Goal: Check status: Check status

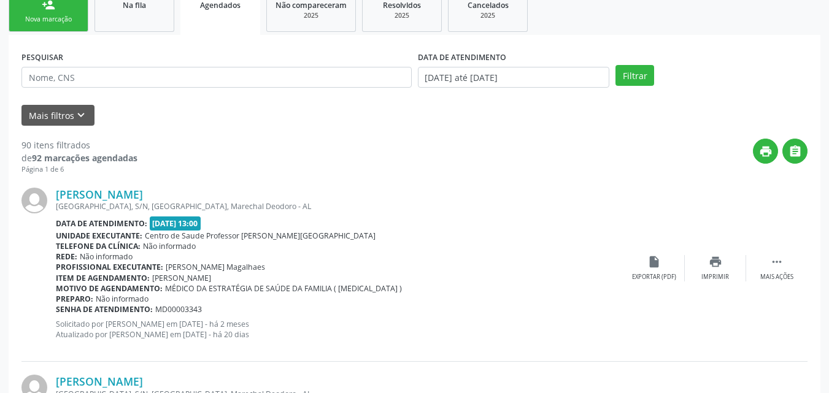
scroll to position [177, 0]
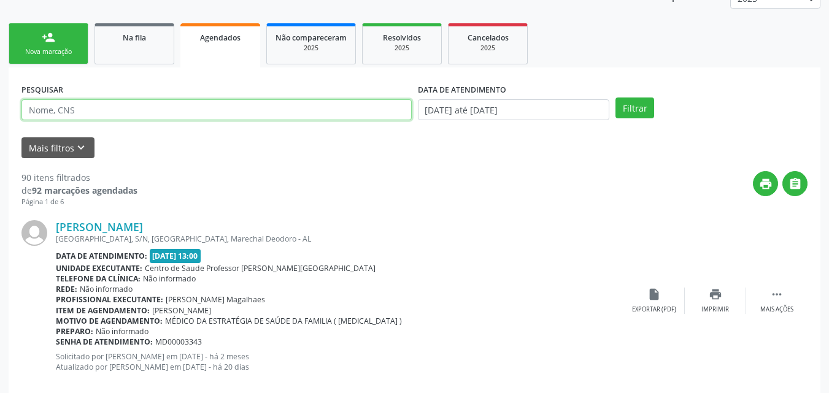
click at [150, 104] on input "text" at bounding box center [216, 109] width 390 height 21
click at [616, 98] on button "Filtrar" at bounding box center [635, 108] width 39 height 21
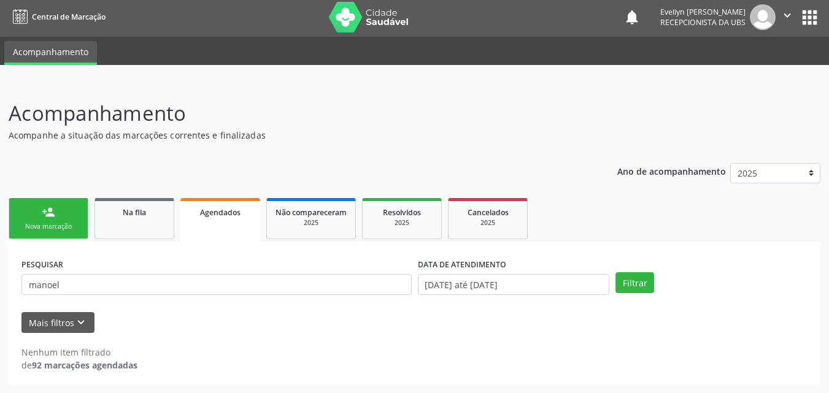
scroll to position [2, 0]
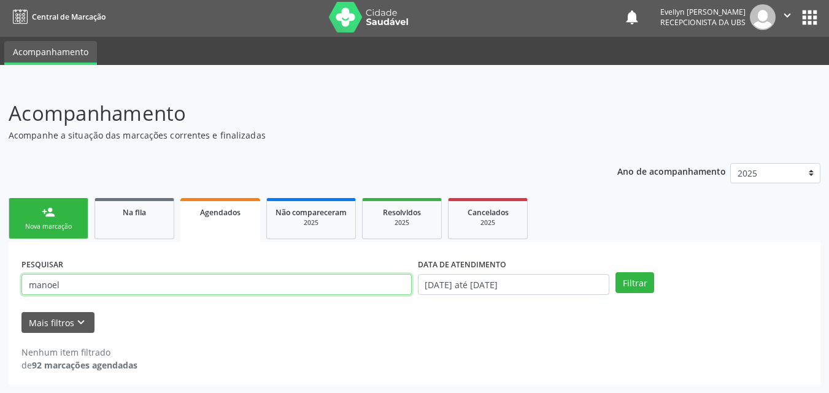
click at [50, 288] on input "manoel" at bounding box center [216, 284] width 390 height 21
type input "manuel"
click at [616, 273] on button "Filtrar" at bounding box center [635, 283] width 39 height 21
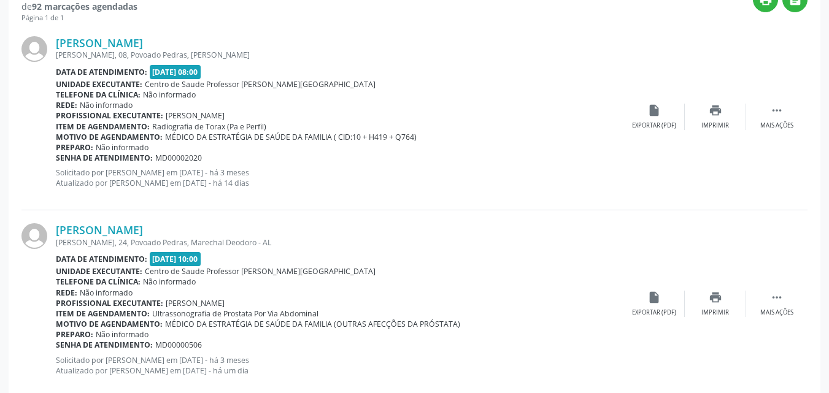
scroll to position [387, 0]
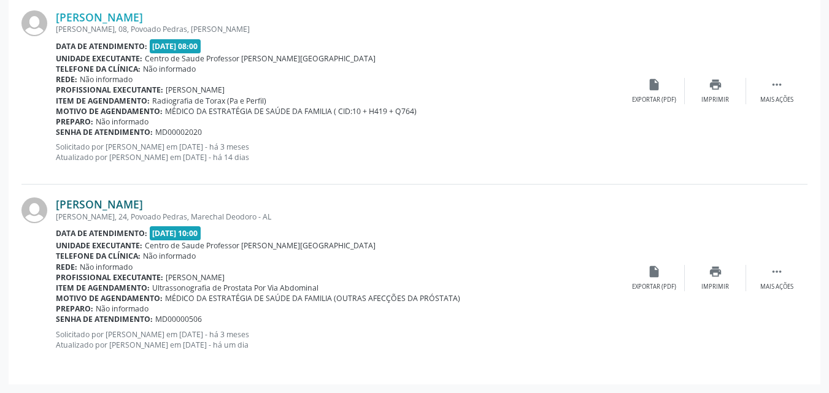
click at [143, 210] on link "[PERSON_NAME]" at bounding box center [99, 205] width 87 height 14
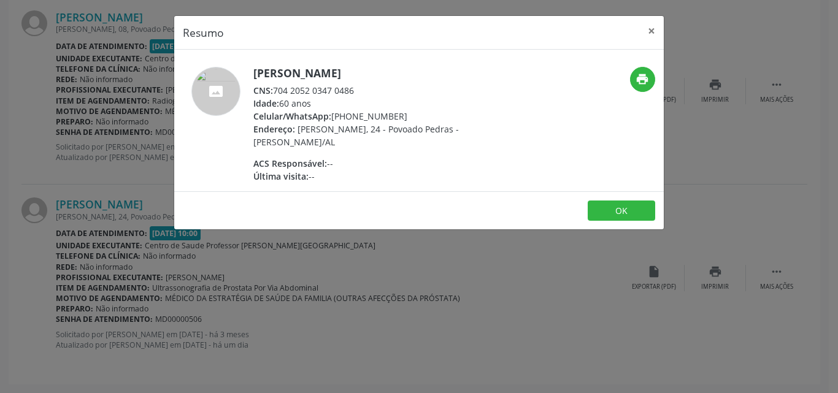
drag, startPoint x: 357, startPoint y: 94, endPoint x: 277, endPoint y: 90, distance: 79.9
click at [277, 90] on div "CNS: 704 2052 0347 0486" at bounding box center [372, 90] width 239 height 13
copy div "704 2052 0347 0486"
click at [648, 34] on button "×" at bounding box center [652, 31] width 25 height 30
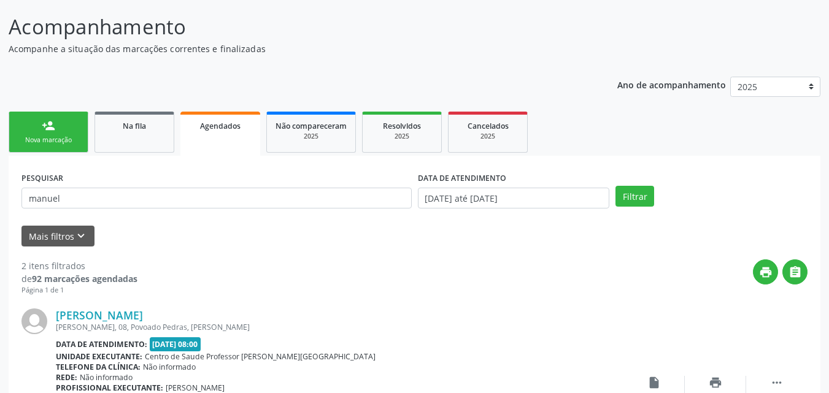
scroll to position [44, 0]
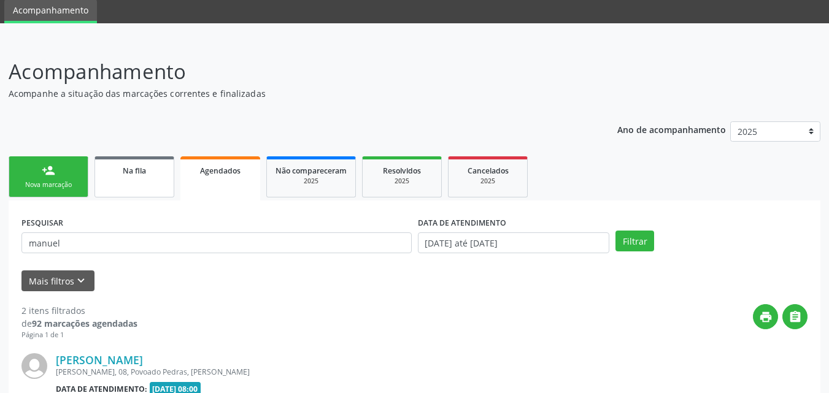
click at [120, 193] on link "Na fila" at bounding box center [135, 177] width 80 height 41
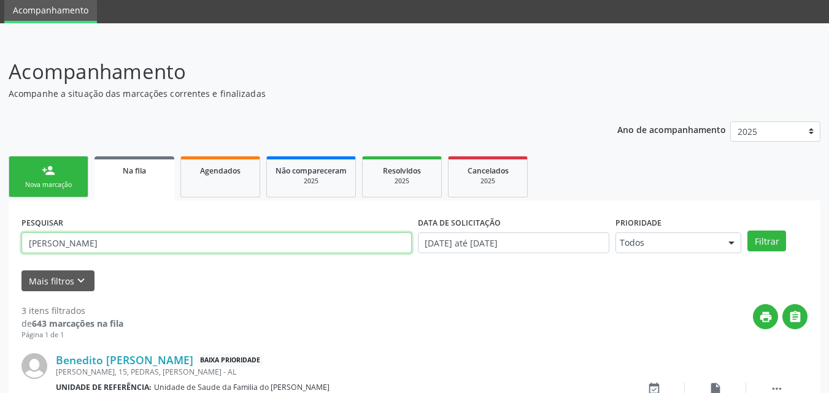
click at [182, 253] on input "[PERSON_NAME]" at bounding box center [216, 243] width 390 height 21
paste input "704205203470486"
type input "704205203470486"
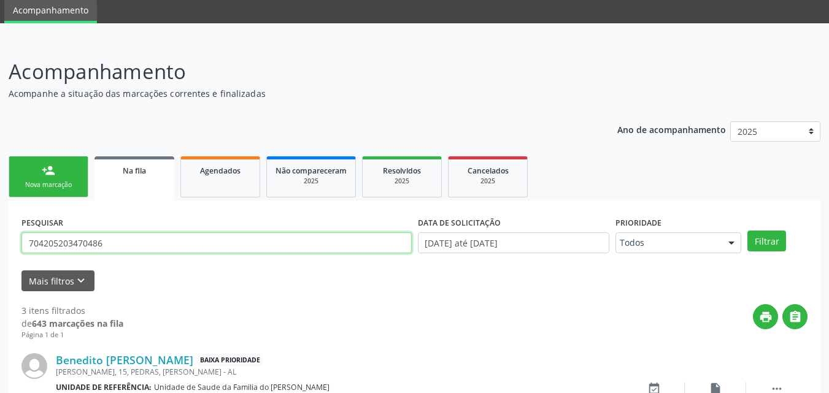
click at [748, 231] on button "Filtrar" at bounding box center [767, 241] width 39 height 21
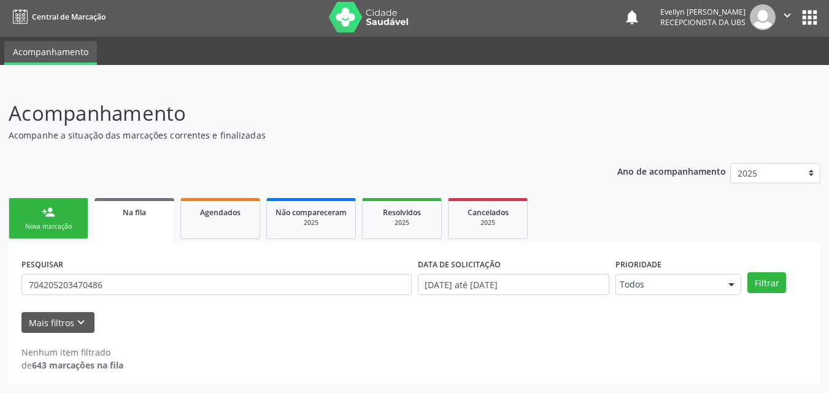
scroll to position [2, 0]
click at [231, 216] on span "Agendados" at bounding box center [220, 212] width 41 height 10
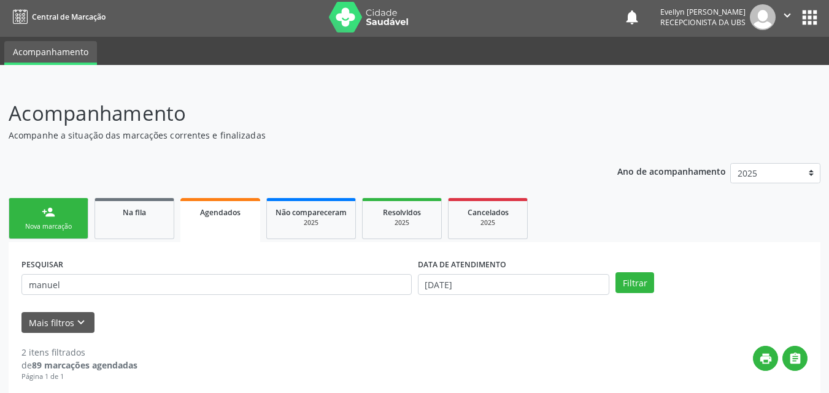
click at [232, 219] on link "Agendados" at bounding box center [220, 220] width 80 height 44
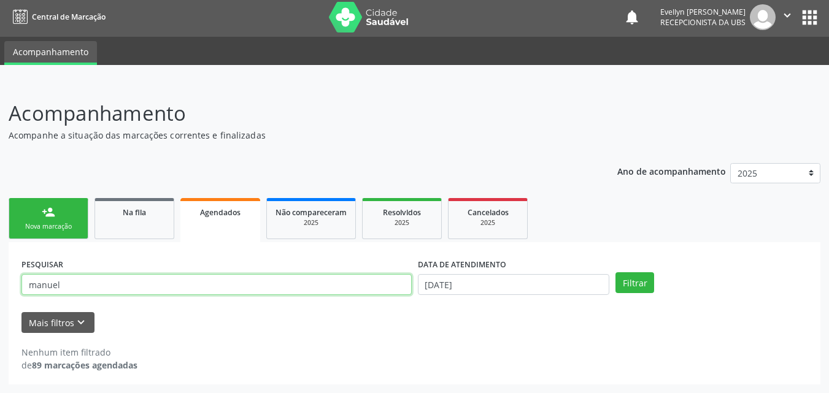
click at [174, 288] on input "manuel" at bounding box center [216, 284] width 390 height 21
paste input "704205203470486"
click at [616, 273] on button "Filtrar" at bounding box center [635, 283] width 39 height 21
click at [113, 278] on input "704205203470486" at bounding box center [216, 284] width 390 height 21
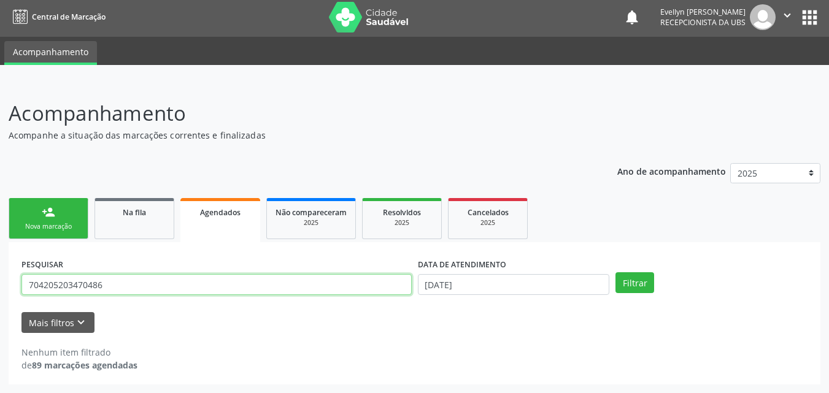
click at [113, 278] on input "704205203470486" at bounding box center [216, 284] width 390 height 21
type input "manuel"
click at [616, 273] on button "Filtrar" at bounding box center [635, 283] width 39 height 21
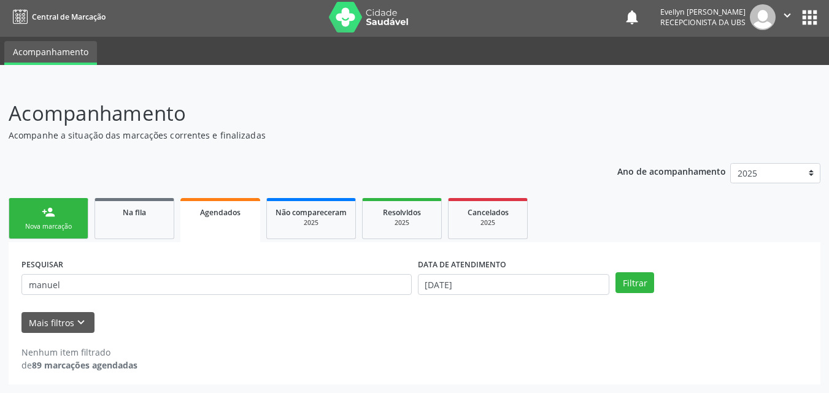
click at [212, 231] on link "Agendados" at bounding box center [220, 220] width 80 height 44
click at [546, 279] on input "[DATE]" at bounding box center [514, 284] width 192 height 21
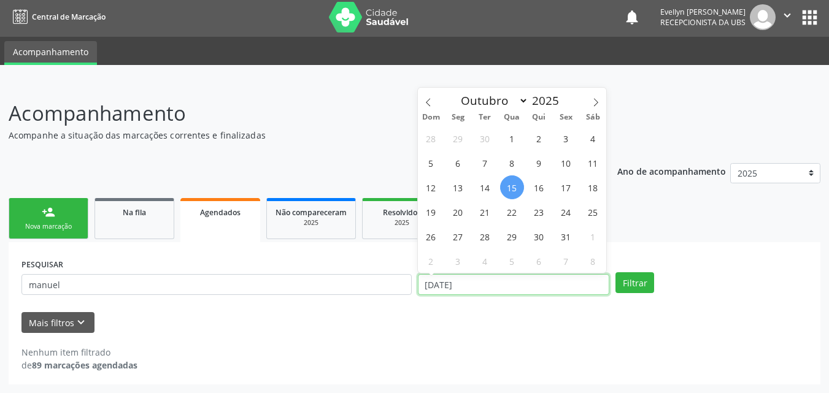
click at [546, 279] on input "[DATE]" at bounding box center [514, 284] width 192 height 21
click at [512, 142] on span "1" at bounding box center [512, 138] width 24 height 24
type input "01/10/2025"
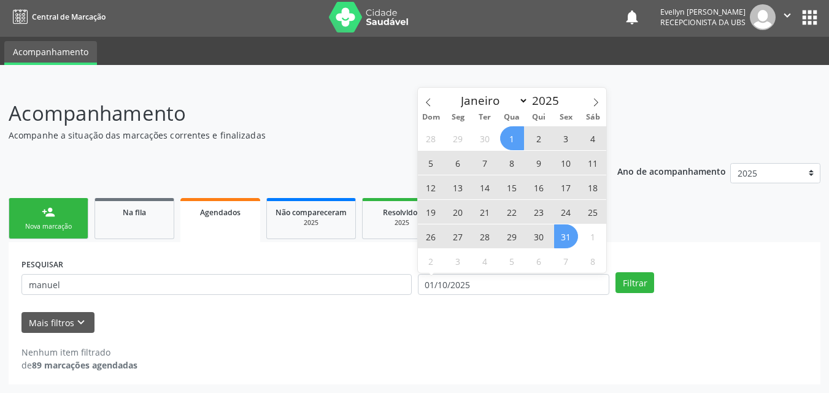
click at [566, 235] on span "31" at bounding box center [566, 237] width 24 height 24
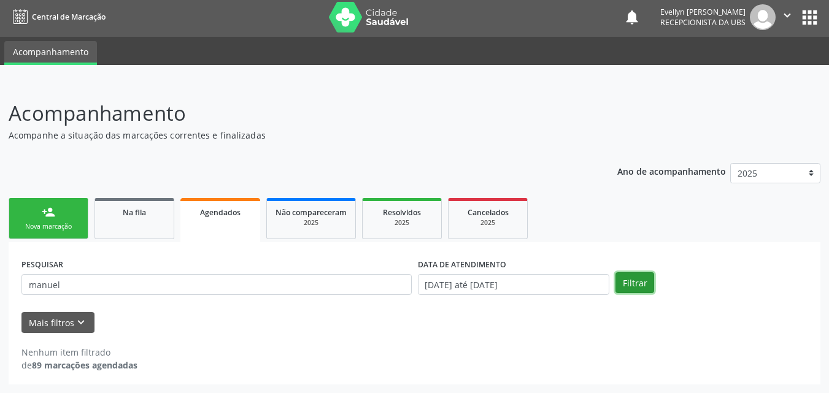
click at [642, 280] on button "Filtrar" at bounding box center [635, 283] width 39 height 21
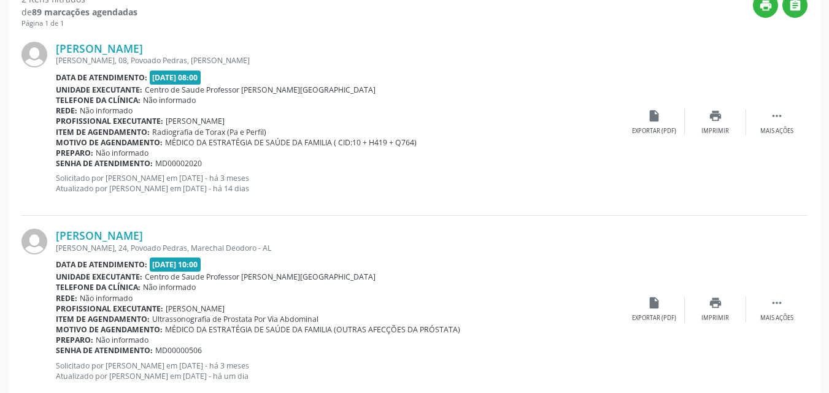
scroll to position [362, 0]
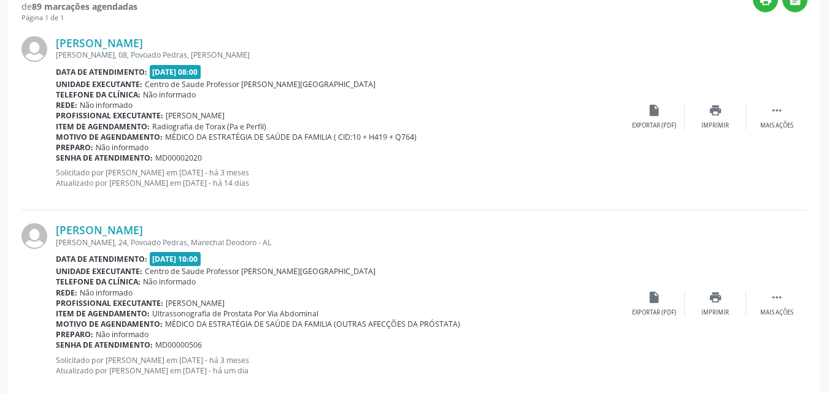
drag, startPoint x: 209, startPoint y: 230, endPoint x: 12, endPoint y: 228, distance: 197.0
click at [12, 228] on div "PESQUISAR manuel DATA DE ATENDIMENTO [DATE] até [DATE] Filtrar UNIDADE EXECUTAN…" at bounding box center [415, 146] width 812 height 527
click at [287, 224] on div "[PERSON_NAME]" at bounding box center [340, 230] width 568 height 14
drag, startPoint x: 207, startPoint y: 233, endPoint x: 60, endPoint y: 220, distance: 147.9
click at [60, 220] on div "[PERSON_NAME] [PERSON_NAME], 24, Povoado Pedras, [PERSON_NAME] - AL Data de ate…" at bounding box center [414, 304] width 786 height 187
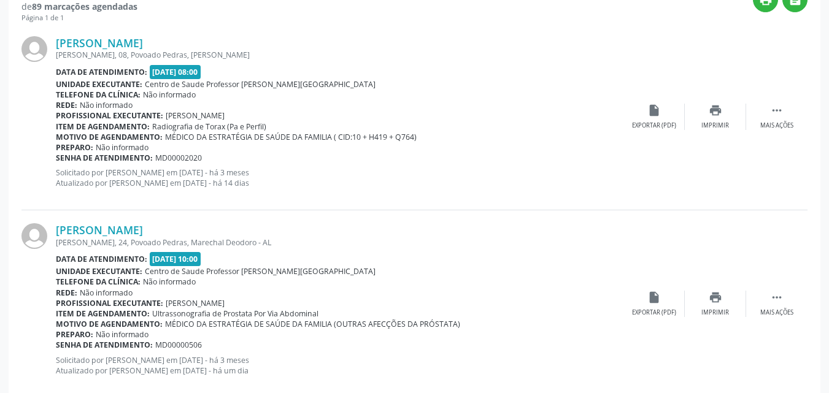
copy link "[PERSON_NAME]"
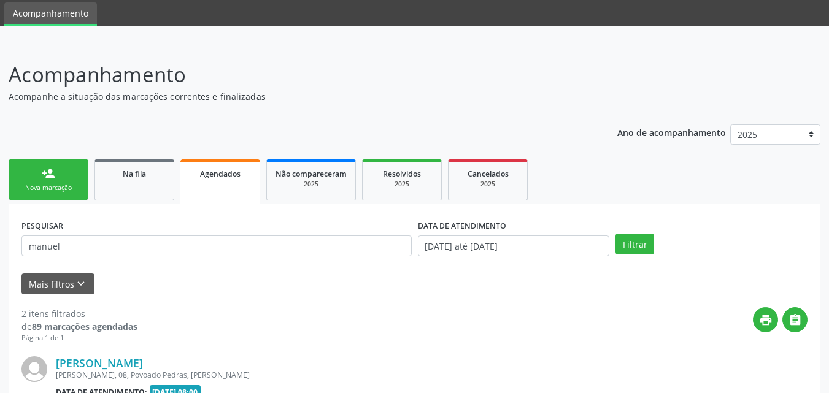
scroll to position [37, 0]
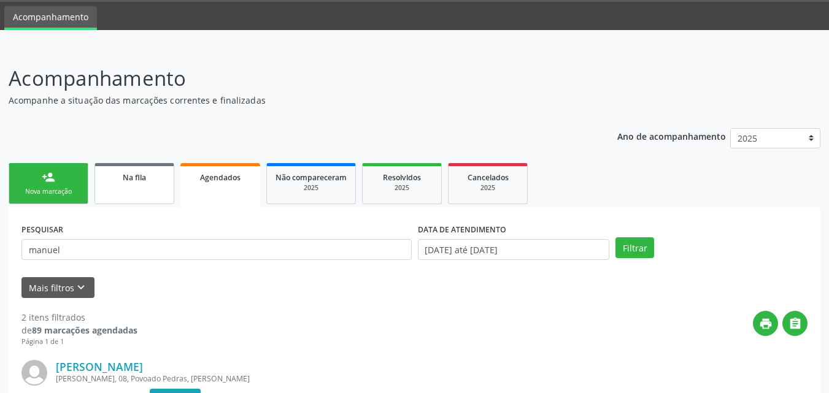
click at [150, 181] on div "Na fila" at bounding box center [134, 177] width 61 height 13
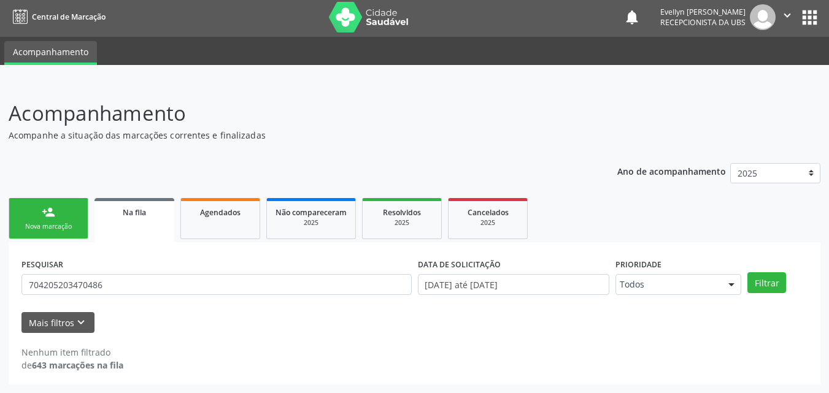
scroll to position [2, 0]
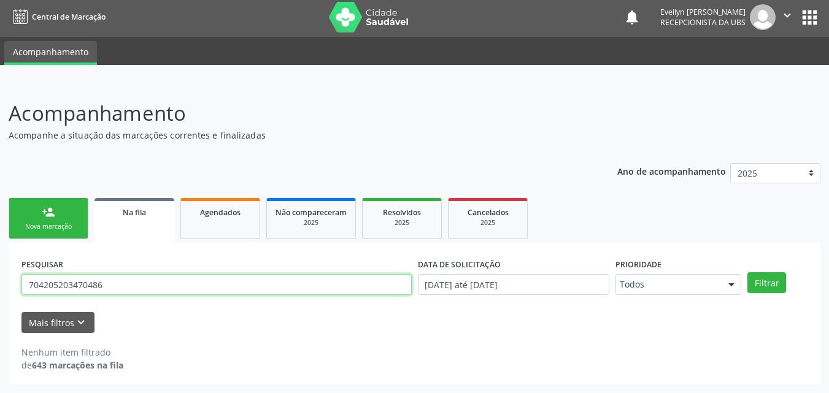
click at [105, 276] on input "704205203470486" at bounding box center [216, 284] width 390 height 21
paste input "[PERSON_NAME]"
type input "[PERSON_NAME]"
click at [748, 273] on button "Filtrar" at bounding box center [767, 283] width 39 height 21
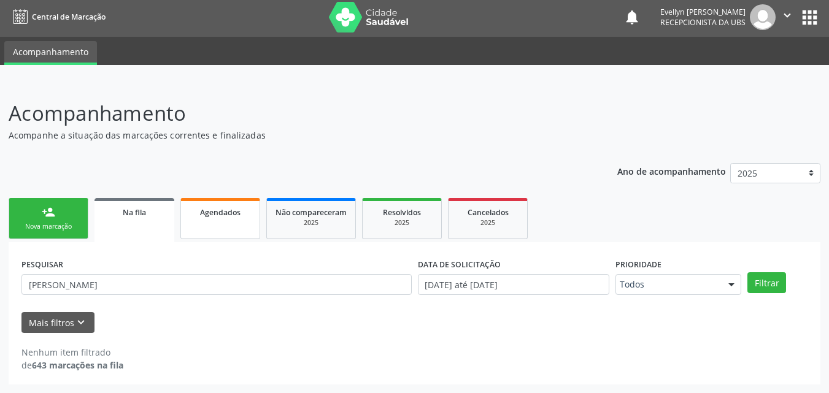
click at [200, 223] on link "Agendados" at bounding box center [220, 218] width 80 height 41
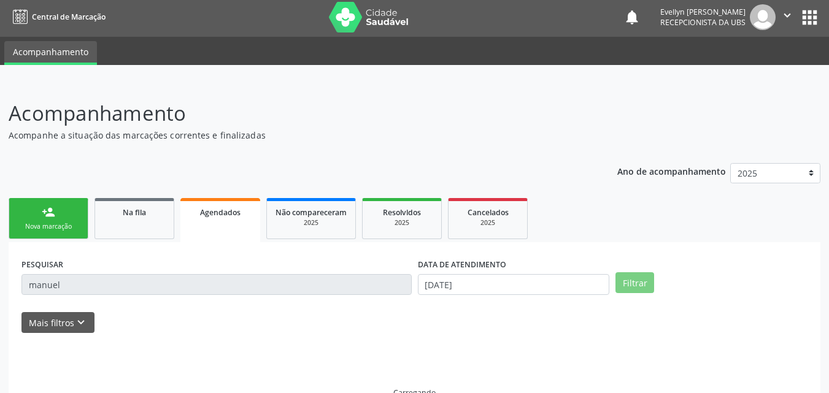
click at [236, 215] on span "Agendados" at bounding box center [220, 212] width 41 height 10
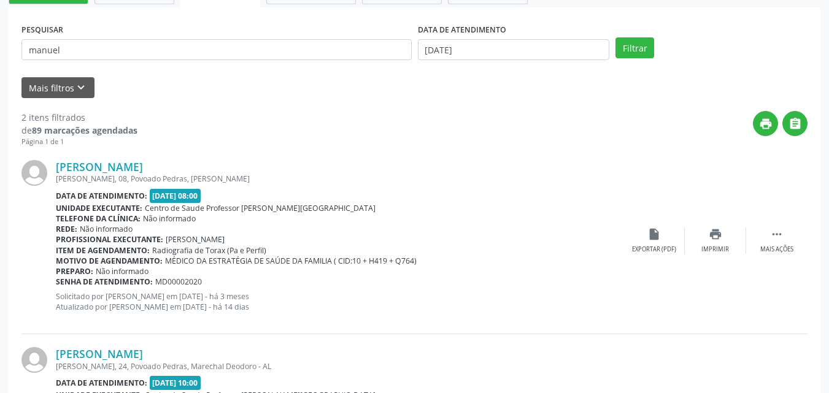
scroll to position [295, 0]
